Goal: Information Seeking & Learning: Learn about a topic

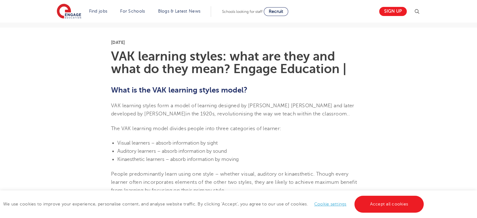
scroll to position [157, 0]
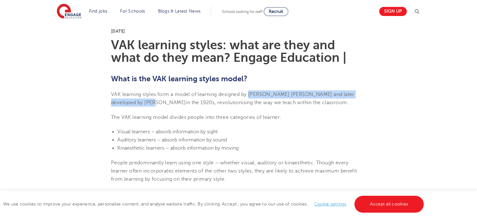
drag, startPoint x: 250, startPoint y: 94, endPoint x: 131, endPoint y: 103, distance: 118.9
click at [131, 103] on span "VAK learning styles form a model of learning designed by [PERSON_NAME] [PERSON_…" at bounding box center [232, 99] width 243 height 14
copy span "[PERSON_NAME] [PERSON_NAME] and later developed by [PERSON_NAME]"
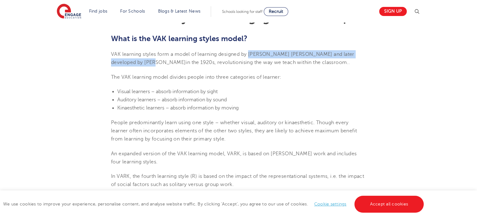
scroll to position [188, 0]
